Goal: Transaction & Acquisition: Purchase product/service

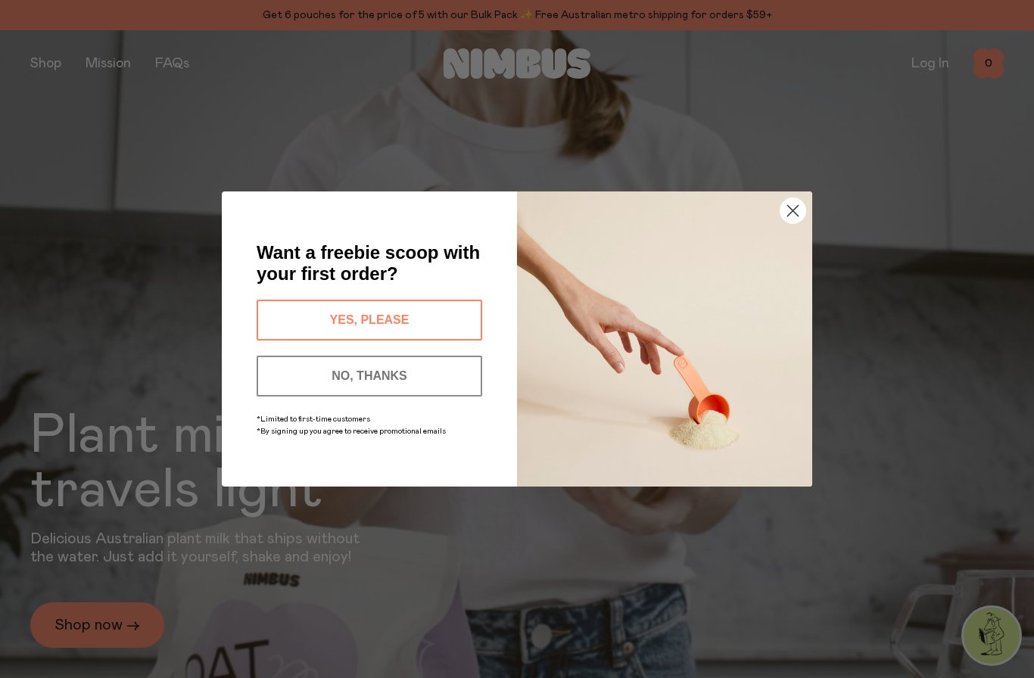
click at [791, 211] on circle "Close dialog" at bounding box center [792, 210] width 25 height 25
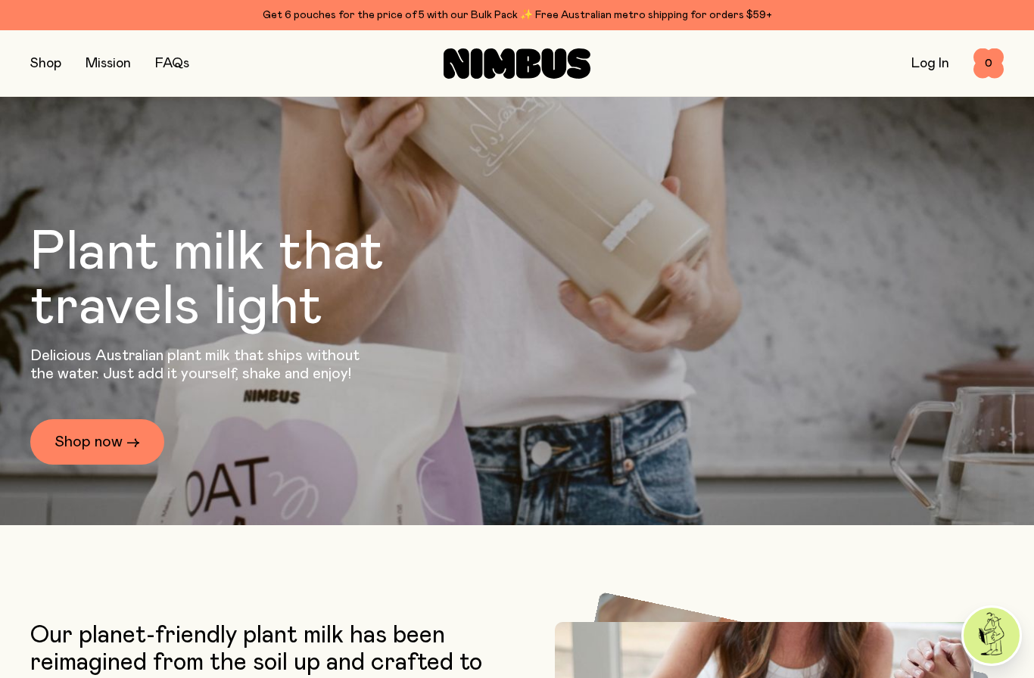
scroll to position [195, 0]
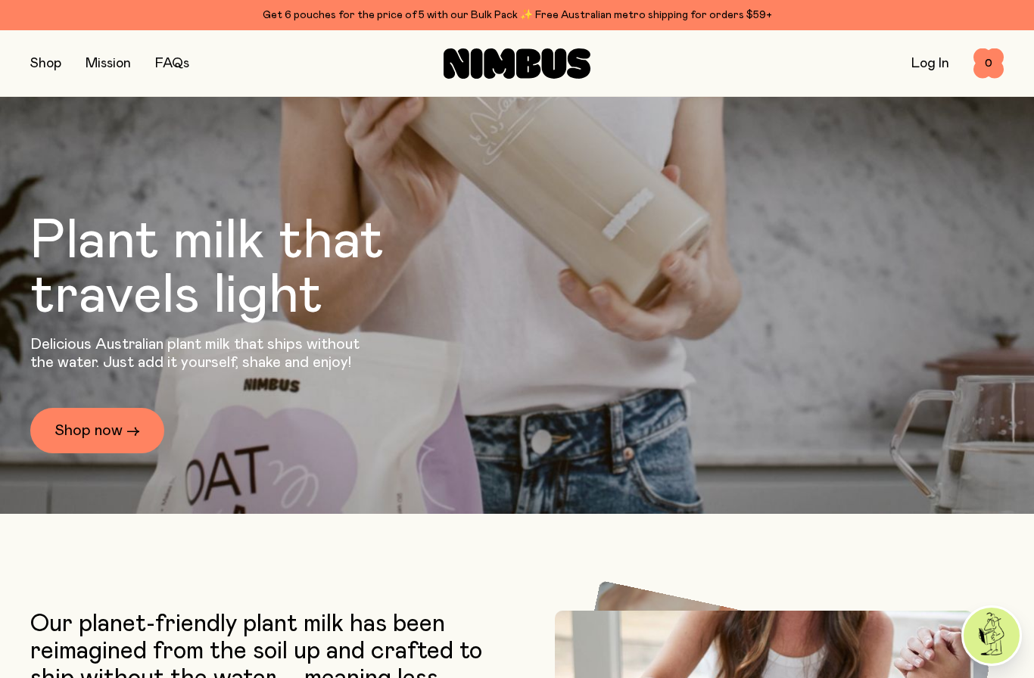
click at [105, 453] on link "Shop now →" at bounding box center [97, 430] width 134 height 45
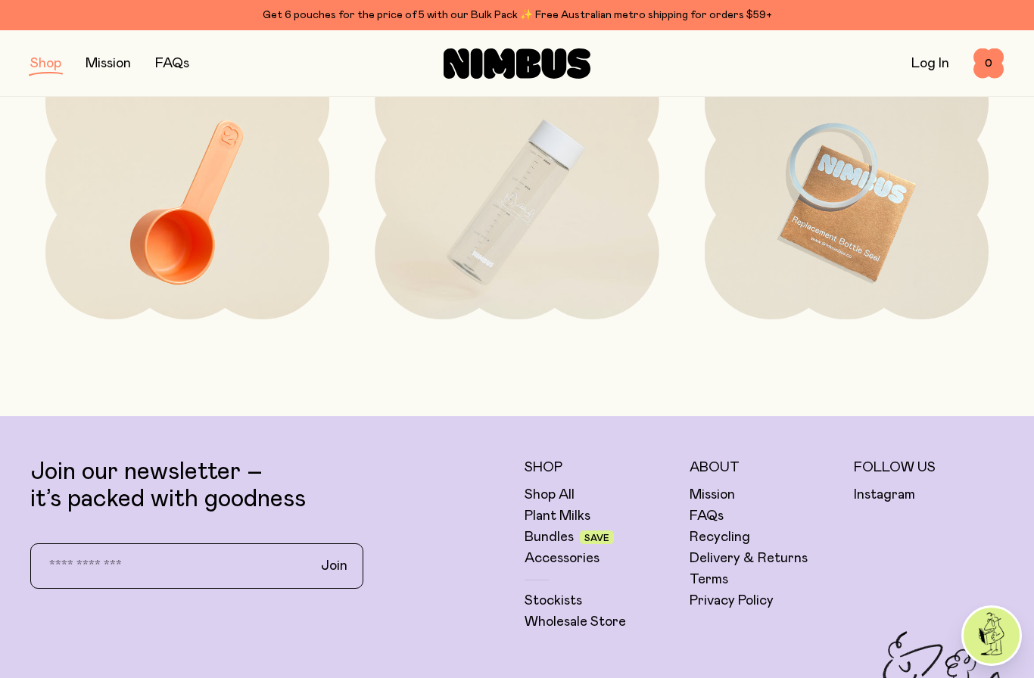
scroll to position [2256, 0]
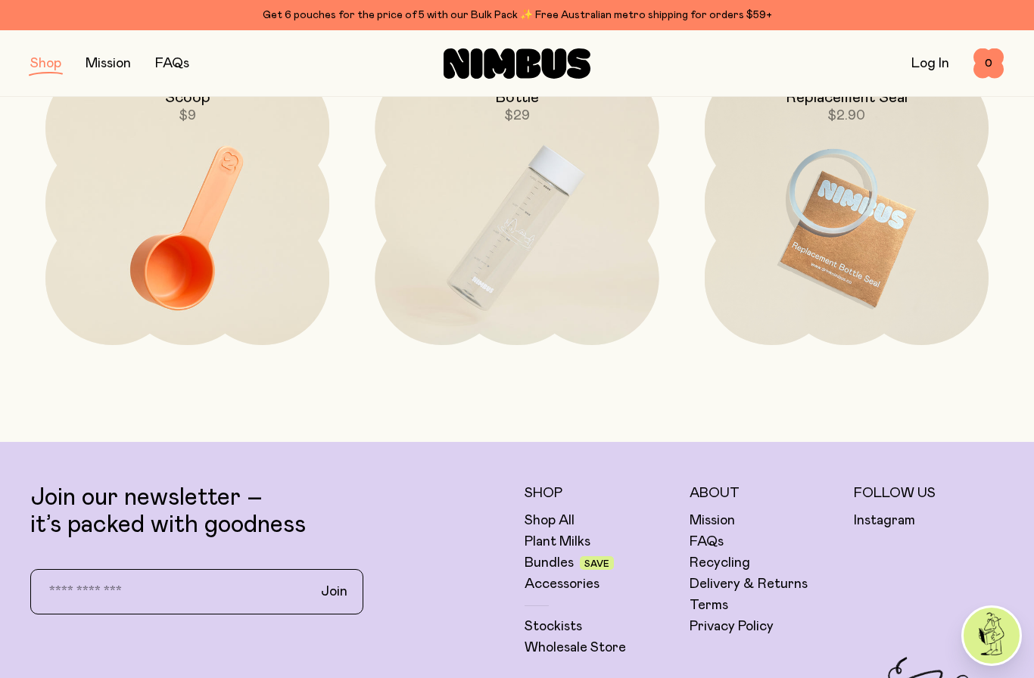
click at [552, 521] on link "Shop All" at bounding box center [550, 521] width 50 height 18
click at [550, 524] on link "Shop All" at bounding box center [550, 521] width 50 height 18
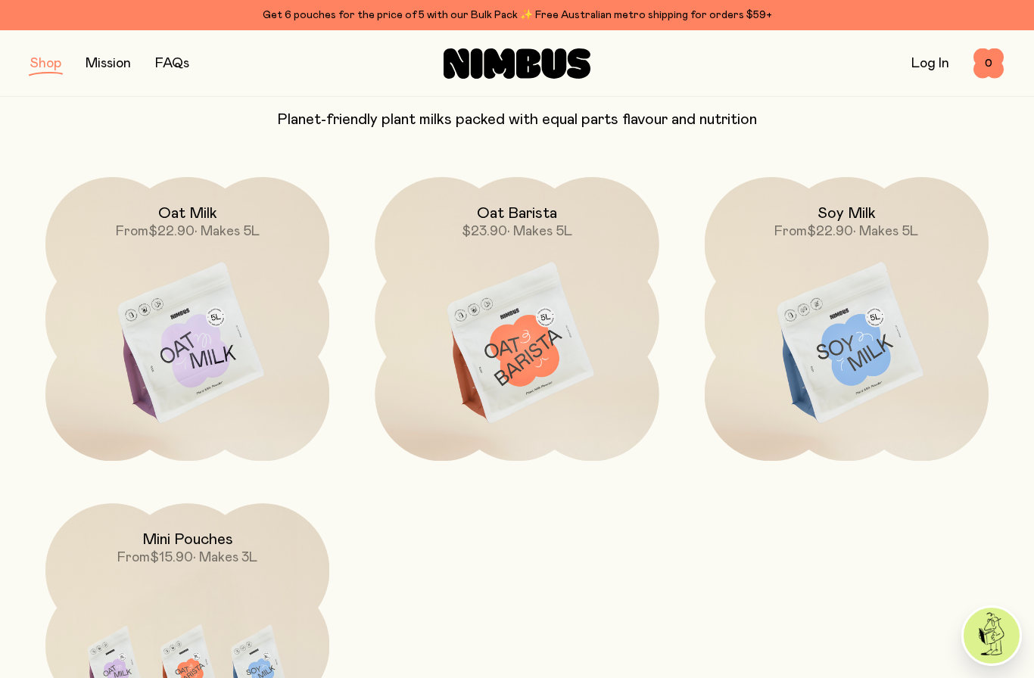
scroll to position [137, 0]
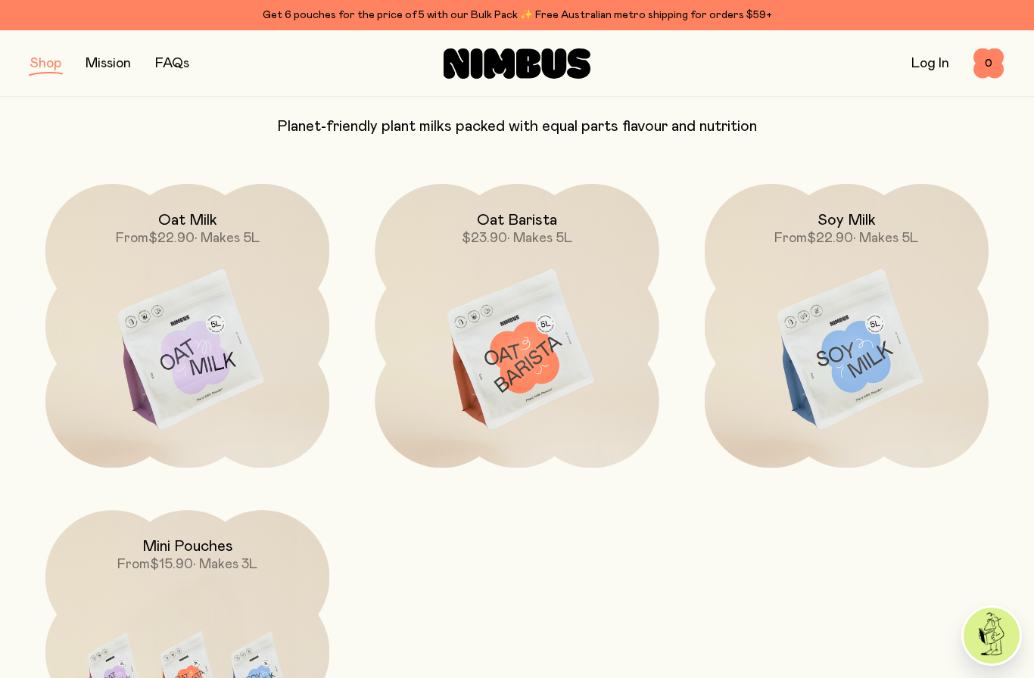
click at [170, 353] on img at bounding box center [187, 351] width 284 height 334
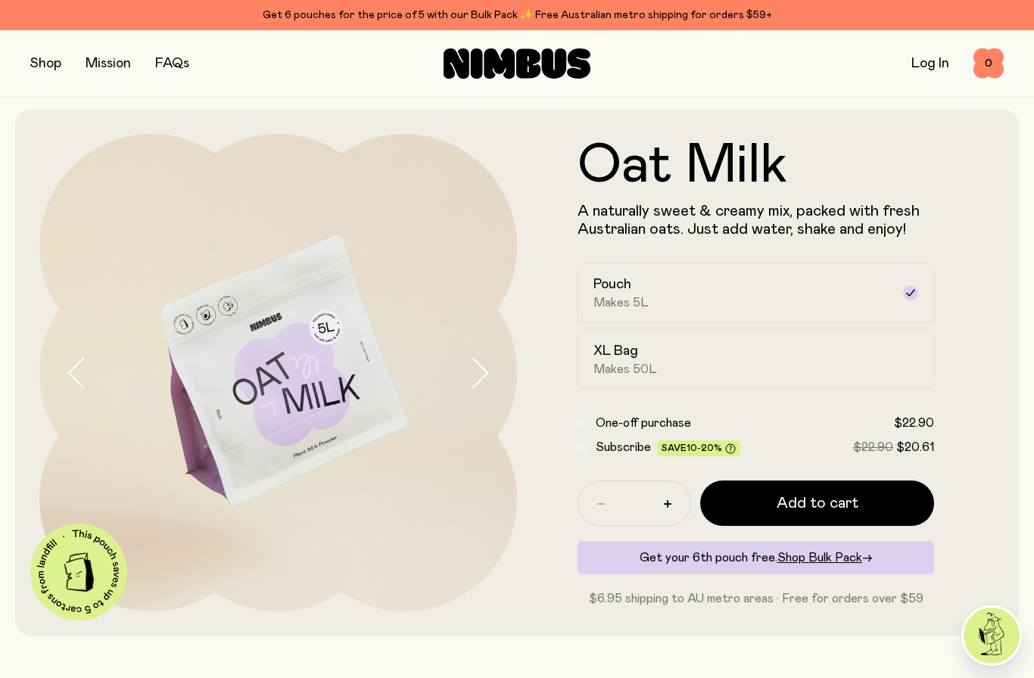
scroll to position [1, 0]
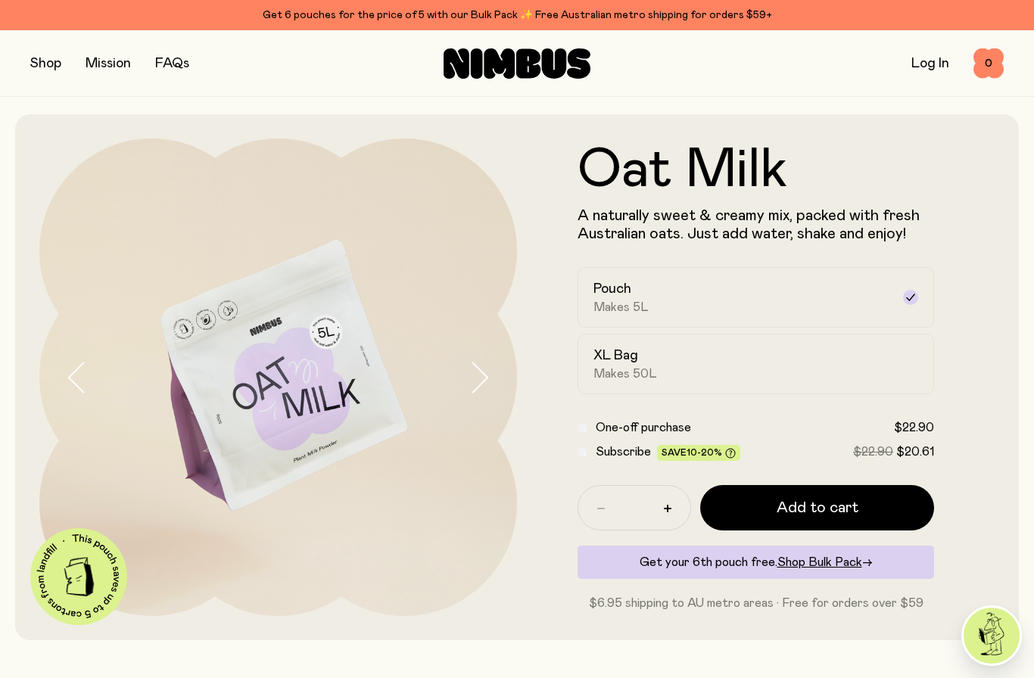
click at [623, 369] on span "Makes 50L" at bounding box center [625, 373] width 64 height 15
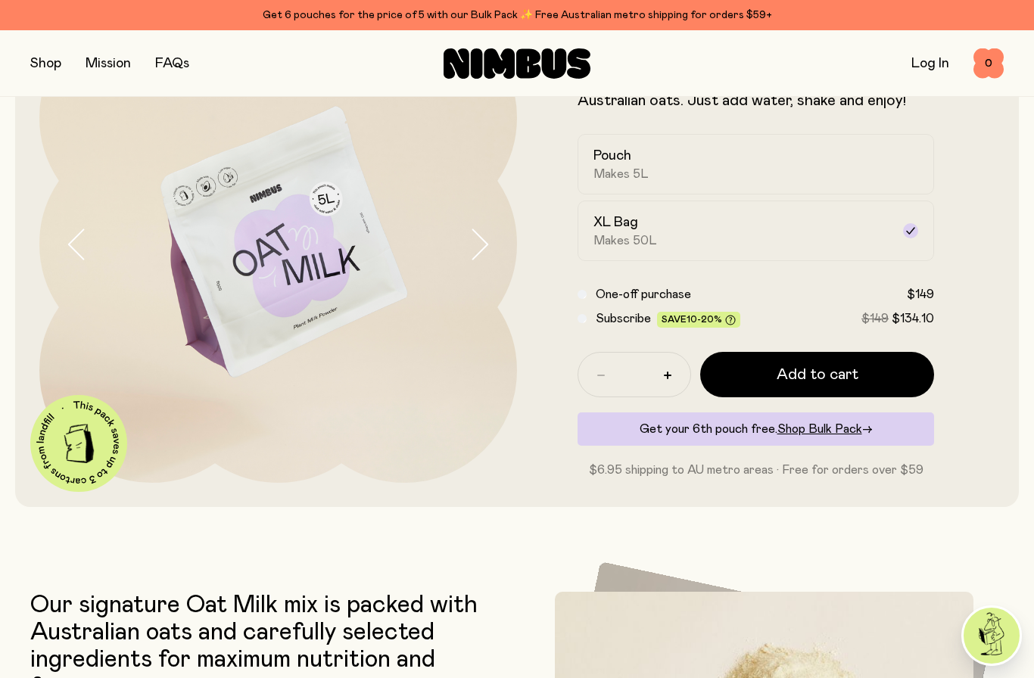
scroll to position [117, 0]
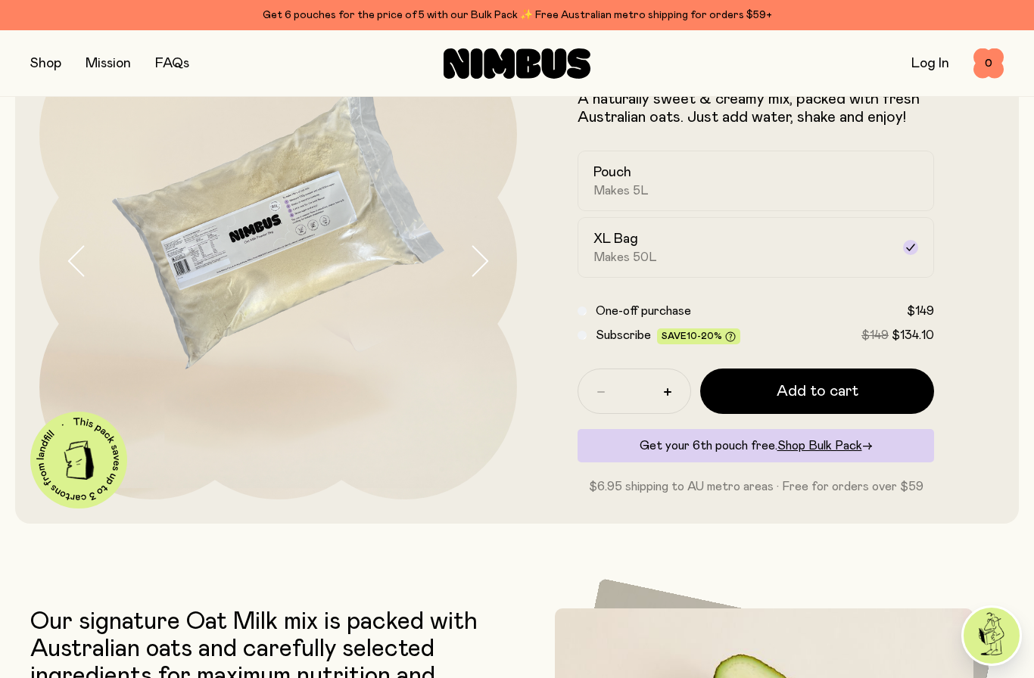
click at [814, 449] on span "Shop Bulk Pack" at bounding box center [819, 446] width 85 height 12
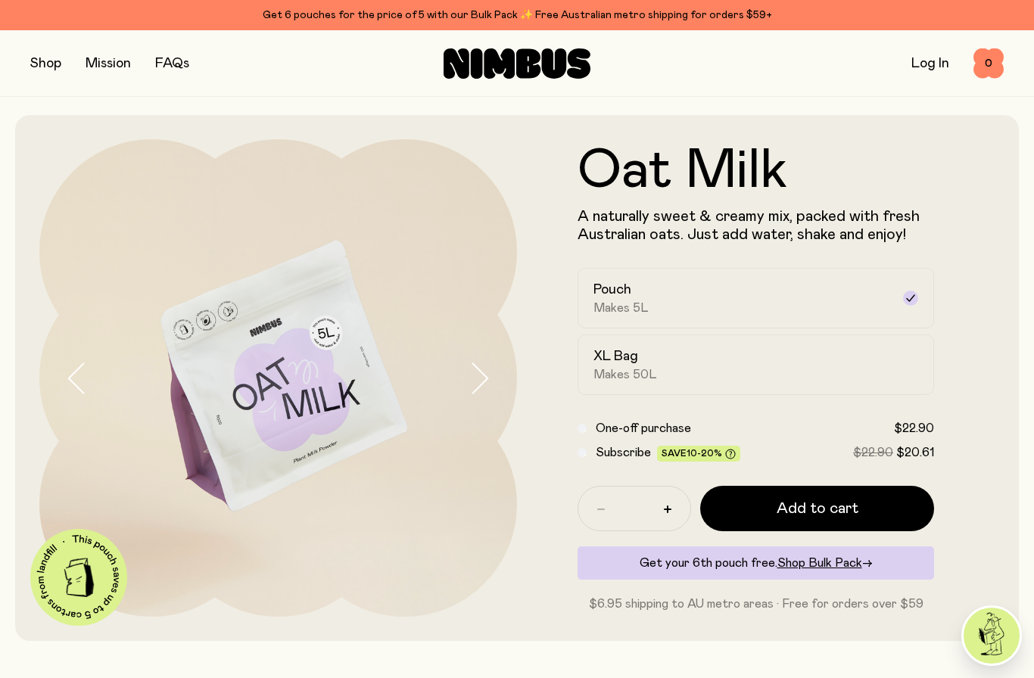
scroll to position [117, 0]
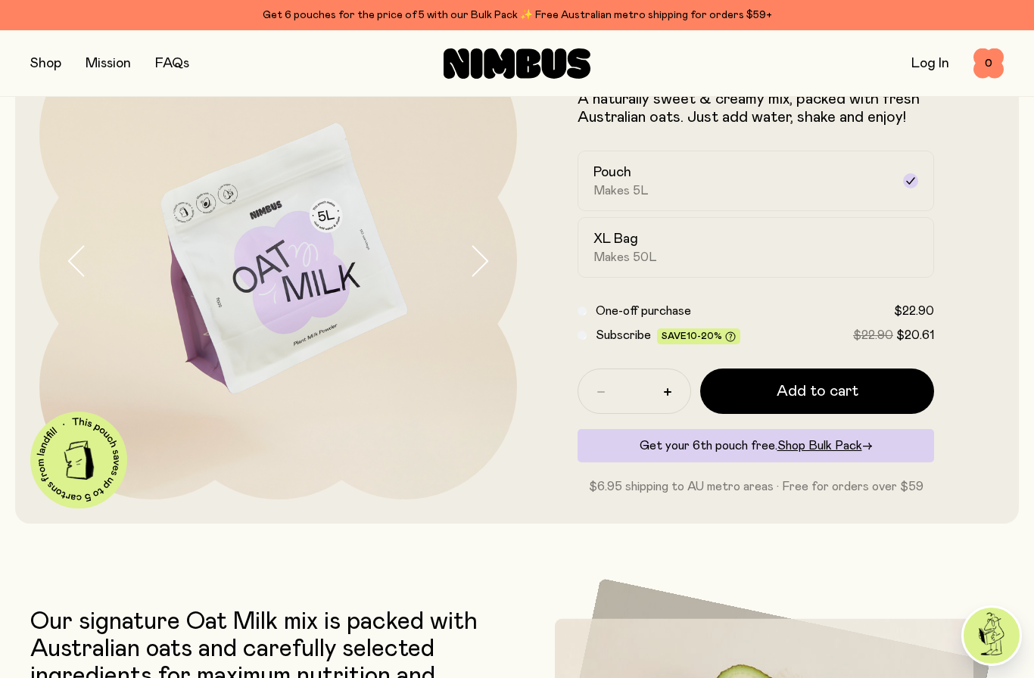
click at [610, 257] on span "Makes 50L" at bounding box center [625, 257] width 64 height 15
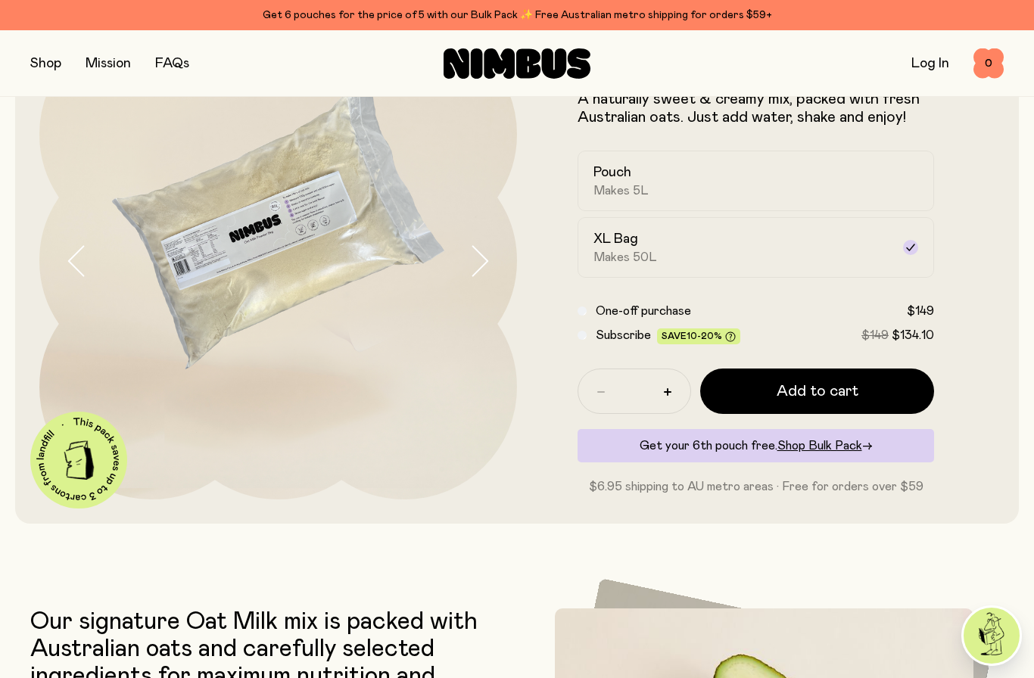
click at [785, 395] on span "Add to cart" at bounding box center [818, 391] width 82 height 21
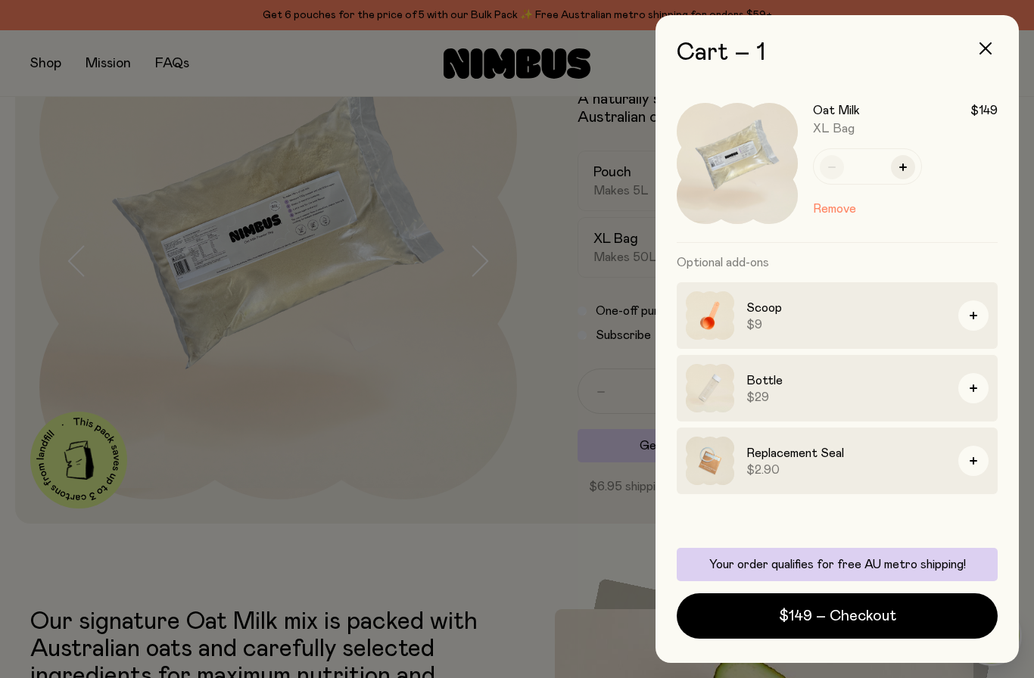
click at [841, 617] on span "$149 – Checkout" at bounding box center [837, 616] width 117 height 21
